Goal: Task Accomplishment & Management: Use online tool/utility

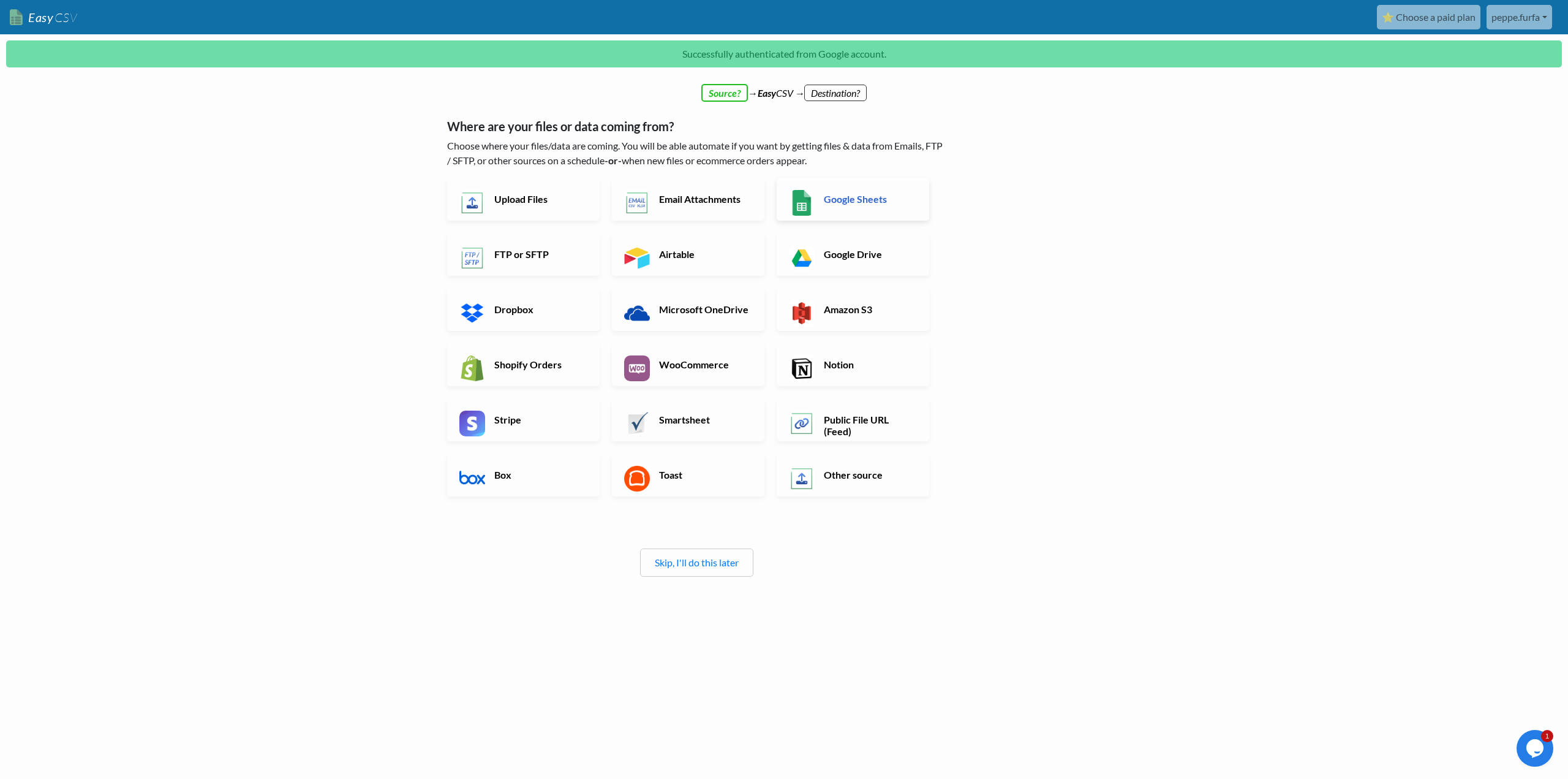
click at [856, 190] on link "Google Sheets" at bounding box center [853, 199] width 153 height 43
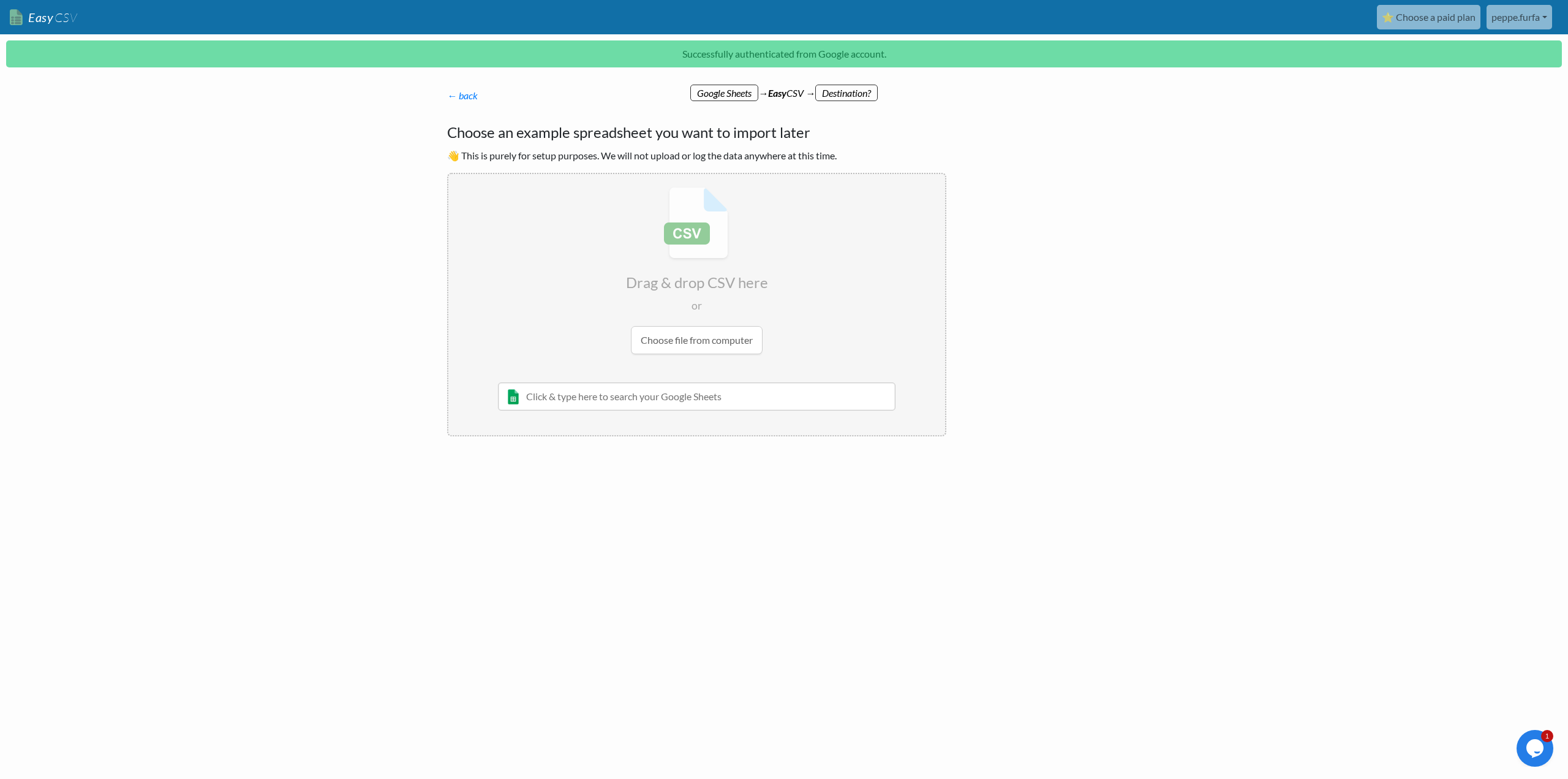
click at [732, 343] on input "file" at bounding box center [696, 271] width 496 height 193
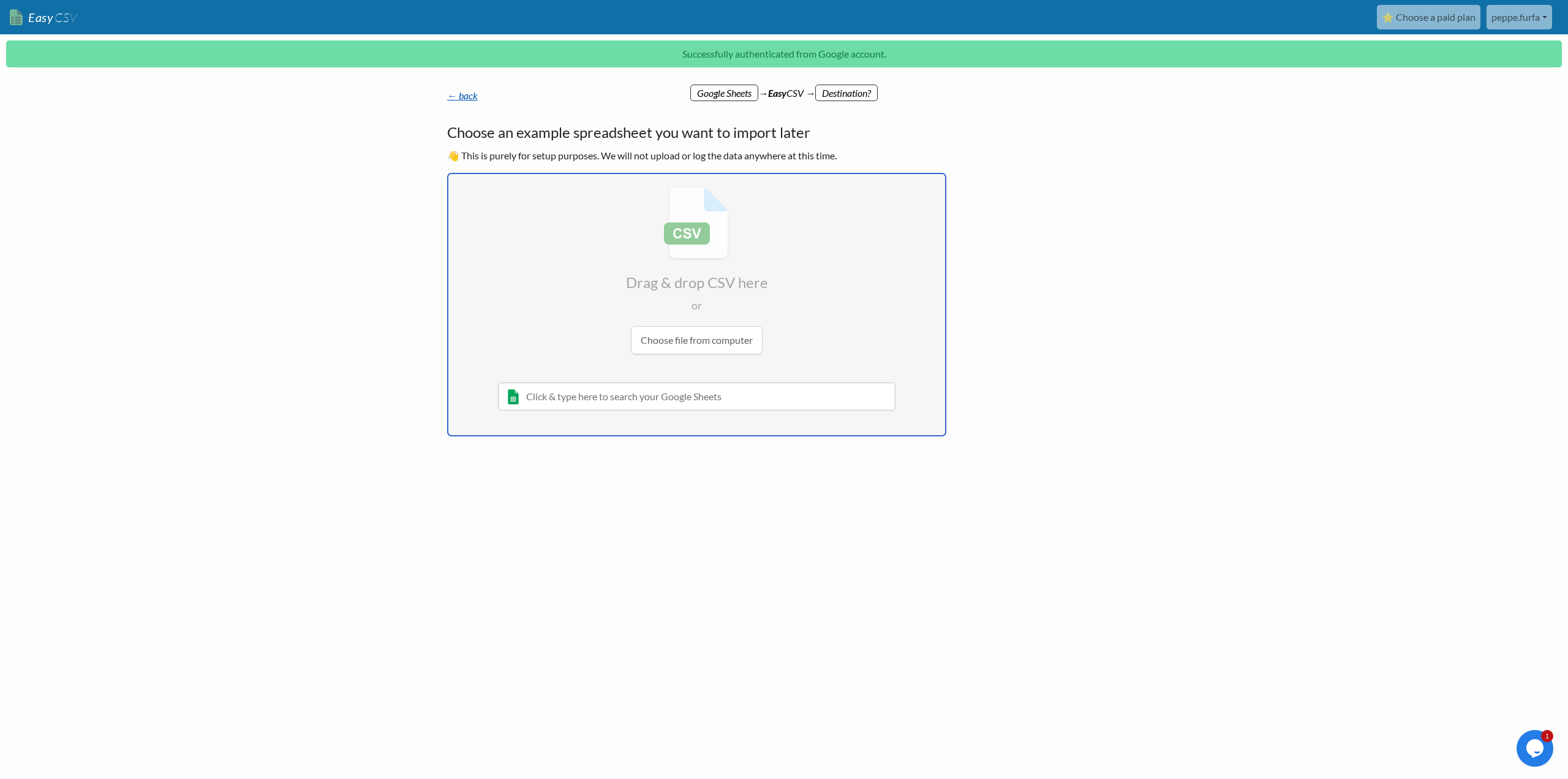
click at [465, 94] on link "← back" at bounding box center [462, 95] width 30 height 12
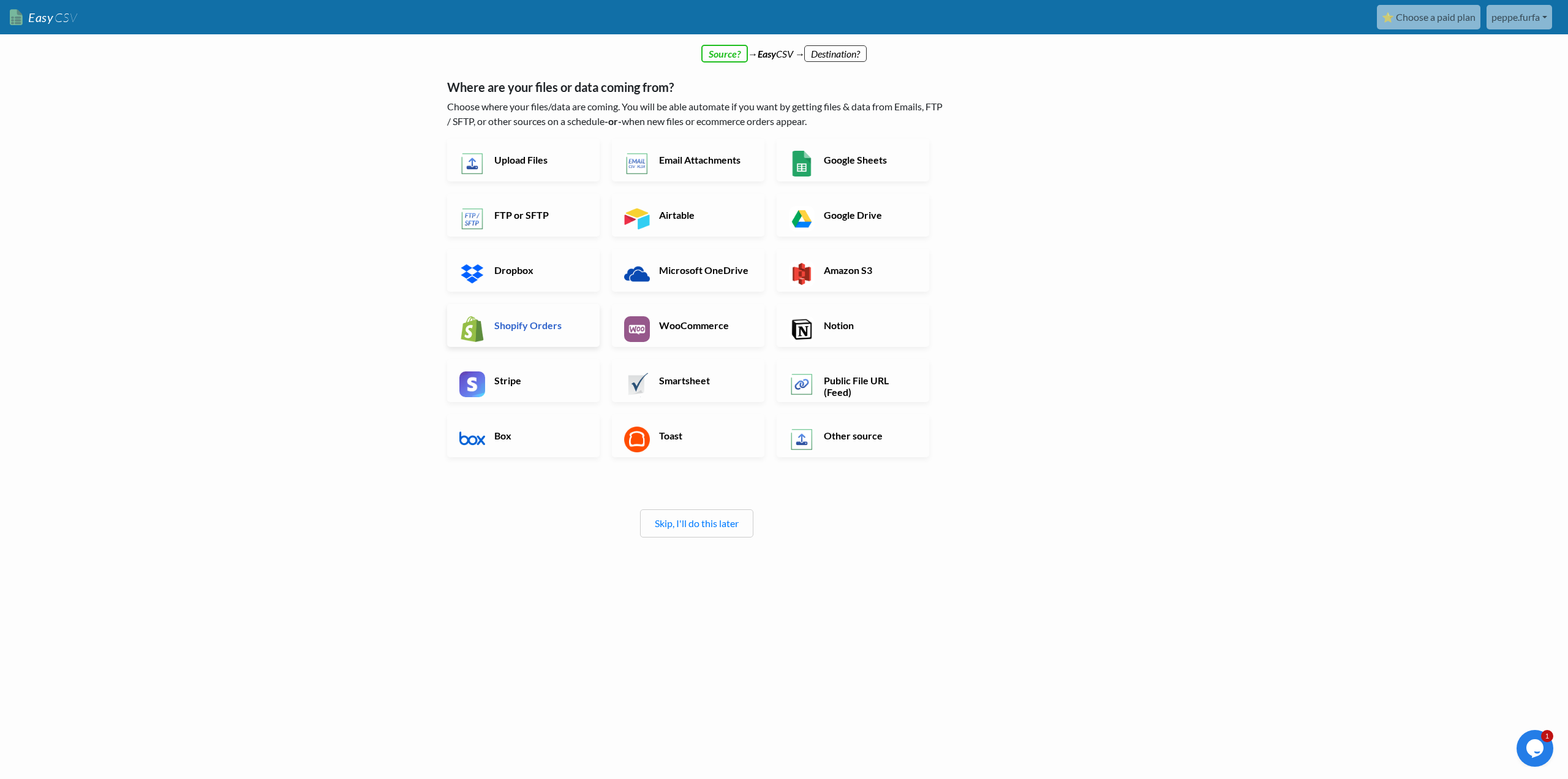
click at [556, 331] on link "Shopify Orders" at bounding box center [524, 325] width 153 height 43
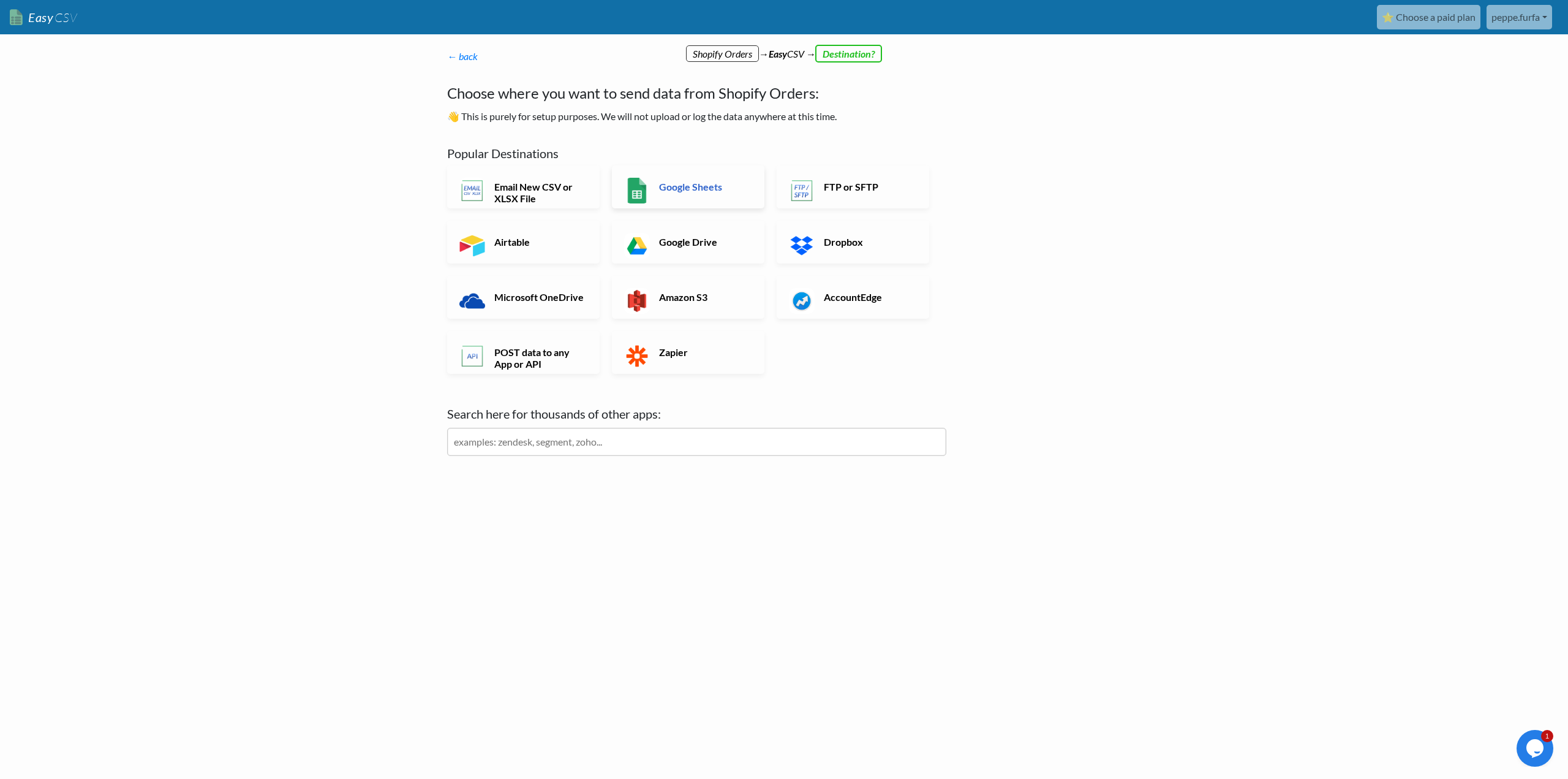
click at [688, 190] on h6 "Google Sheets" at bounding box center [704, 186] width 96 height 12
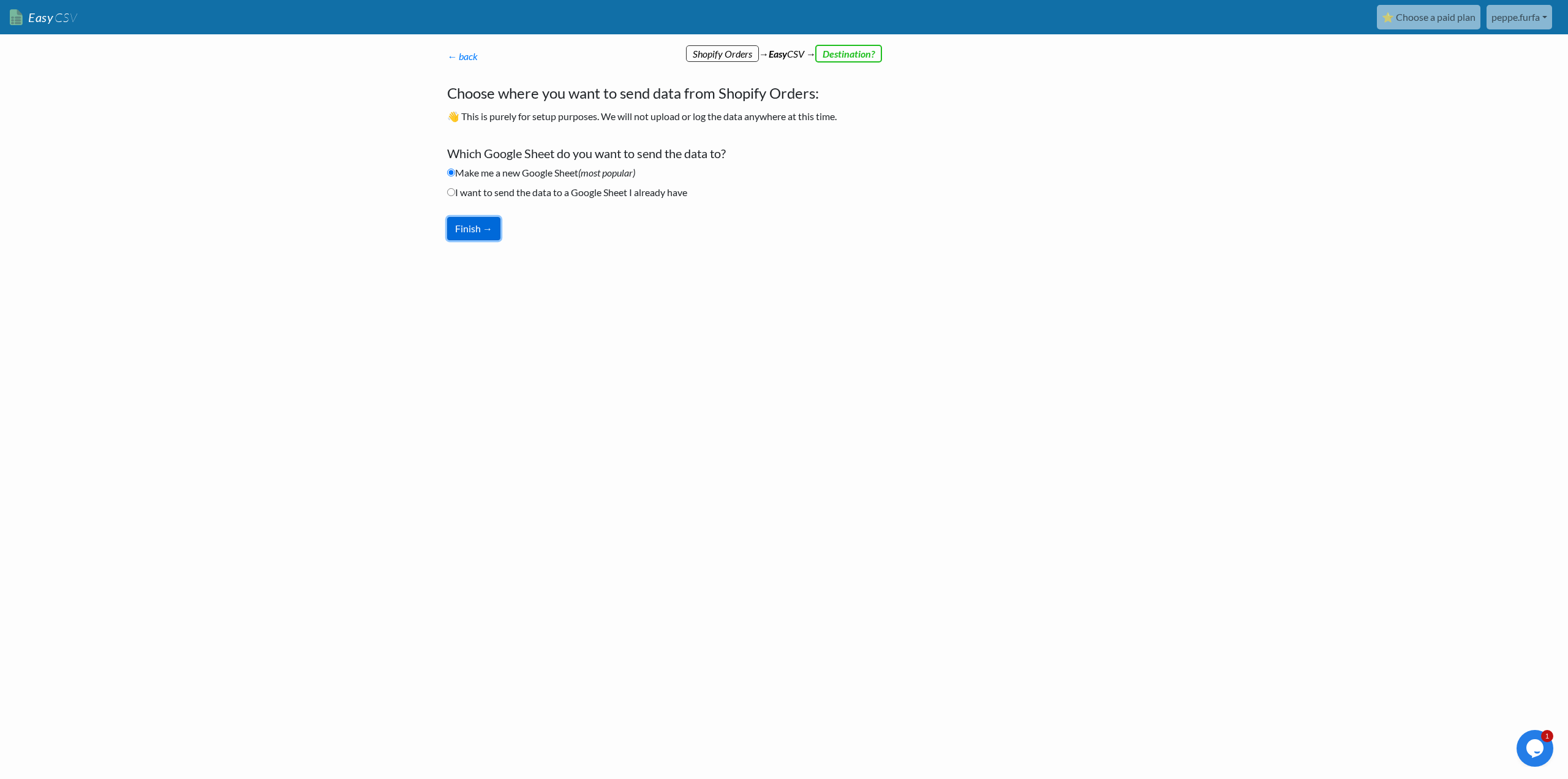
click at [489, 230] on button "Finish →" at bounding box center [474, 228] width 53 height 23
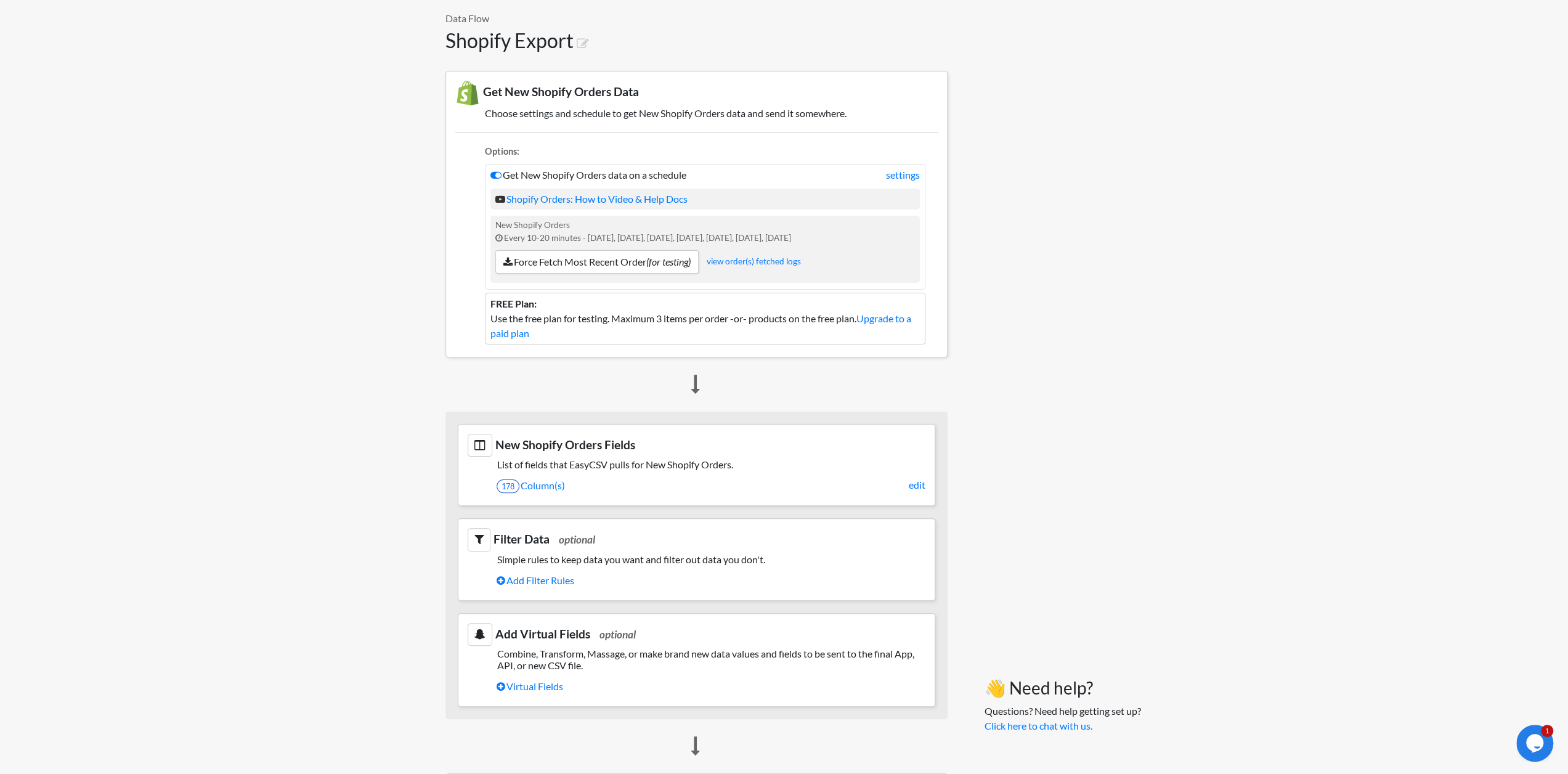
scroll to position [83, 0]
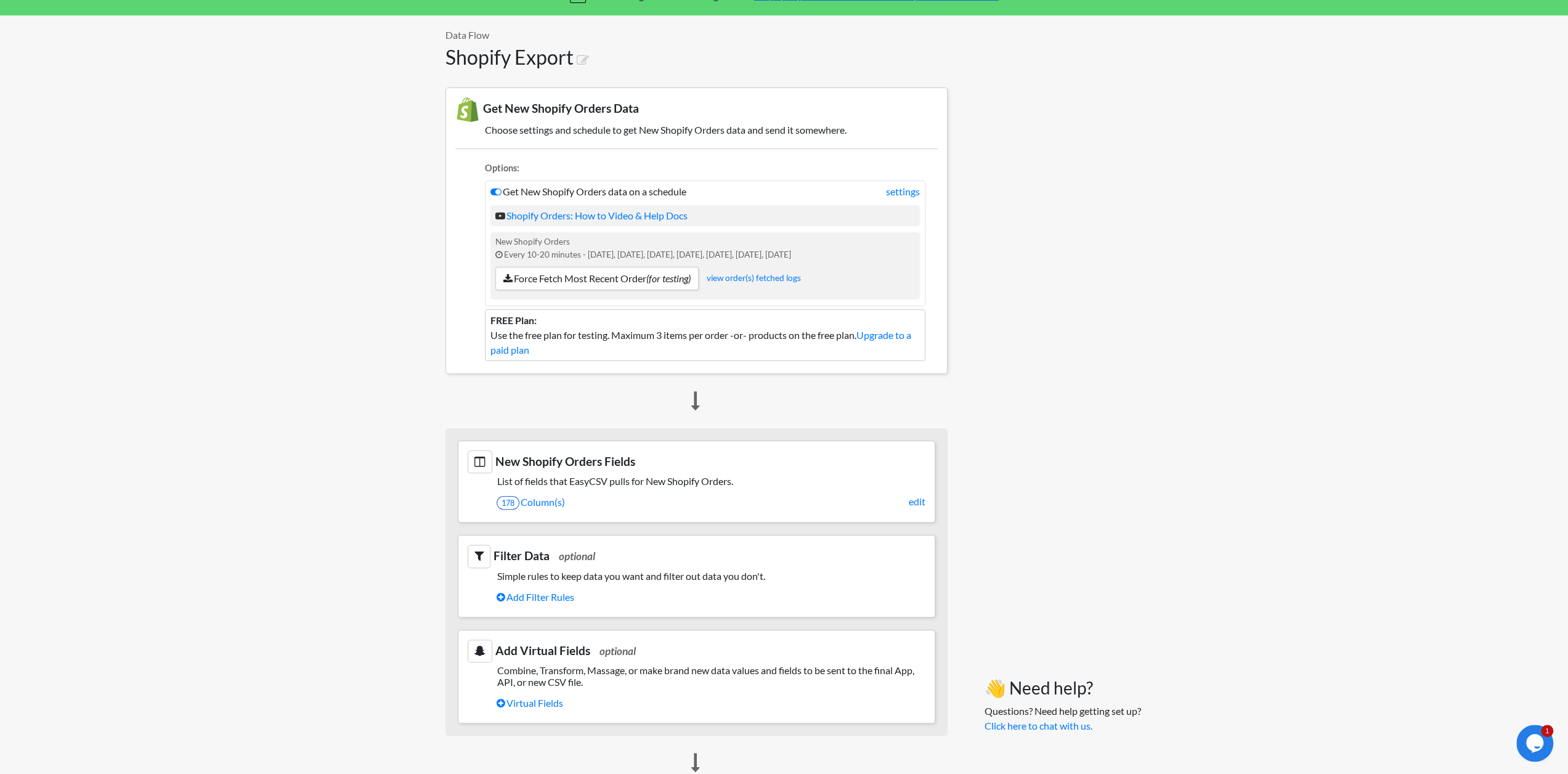
click at [480, 460] on icon at bounding box center [480, 462] width 24 height 23
click at [528, 503] on link "178 Column(s)" at bounding box center [710, 502] width 429 height 21
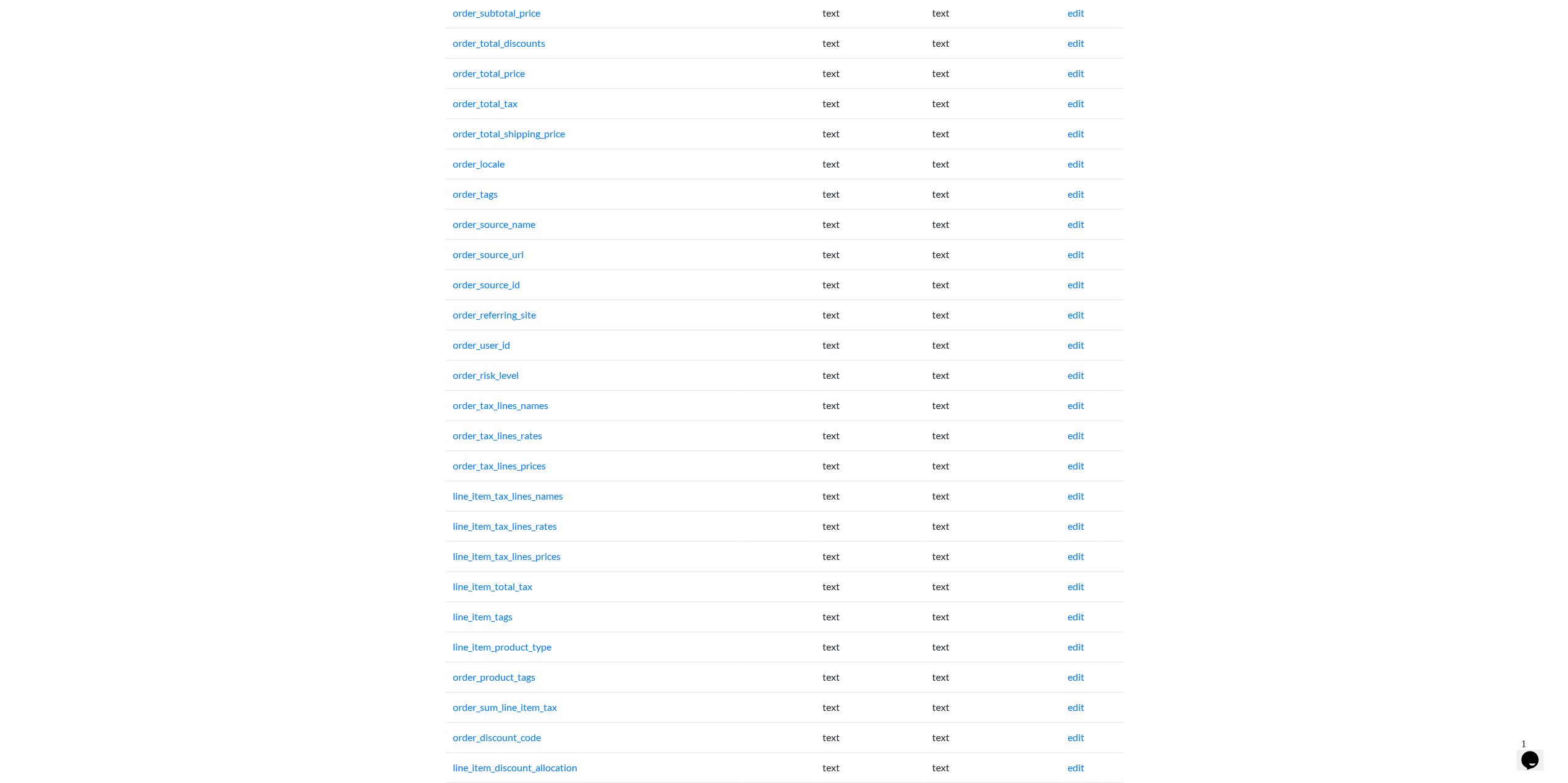
scroll to position [1109, 0]
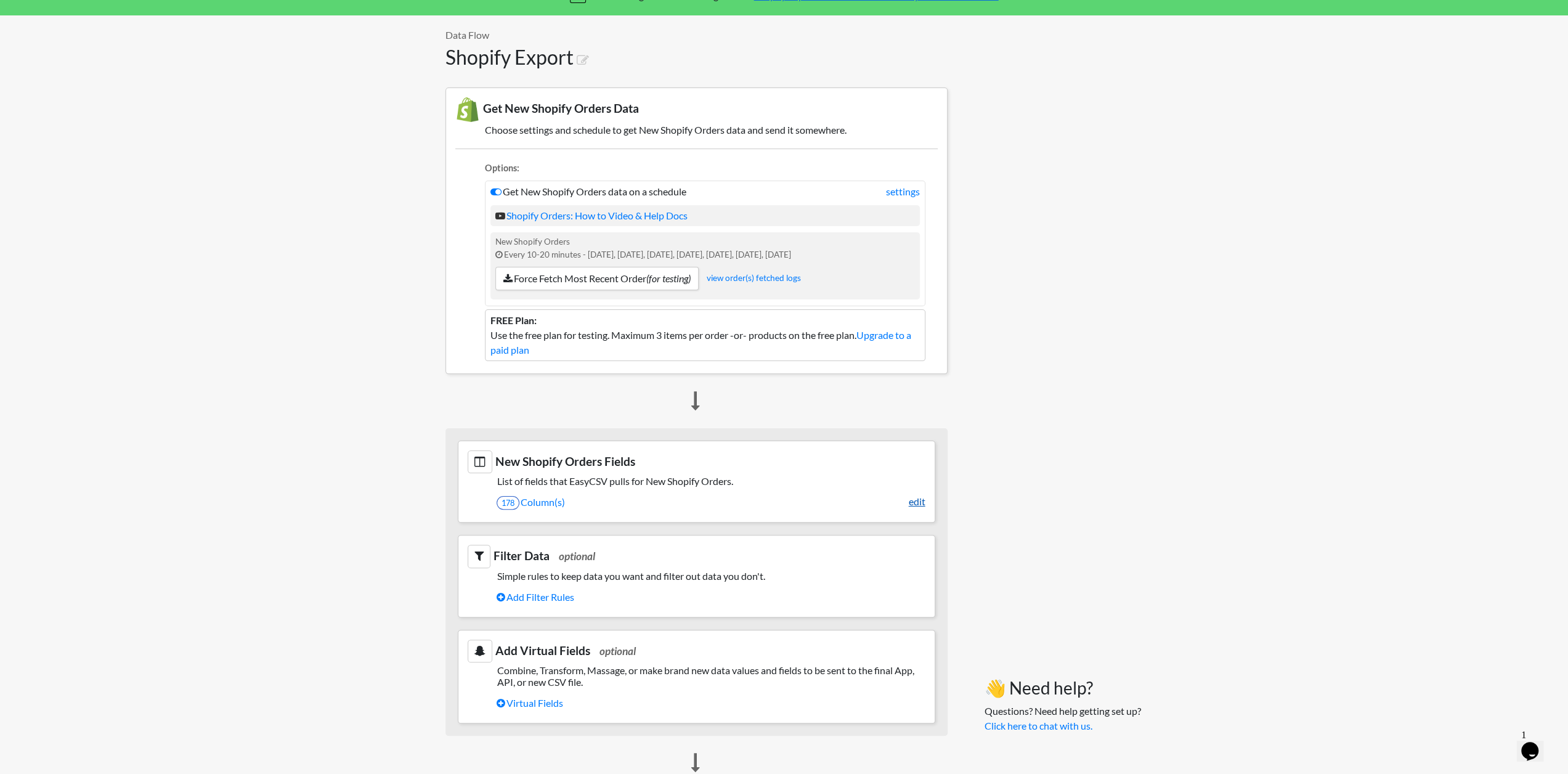
click at [920, 498] on link "edit" at bounding box center [916, 501] width 16 height 15
